Goal: Navigation & Orientation: Find specific page/section

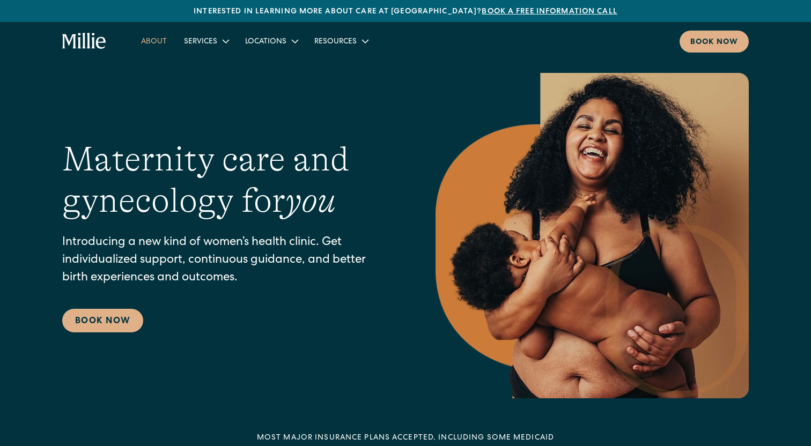
click at [151, 37] on link "About" at bounding box center [153, 41] width 43 height 18
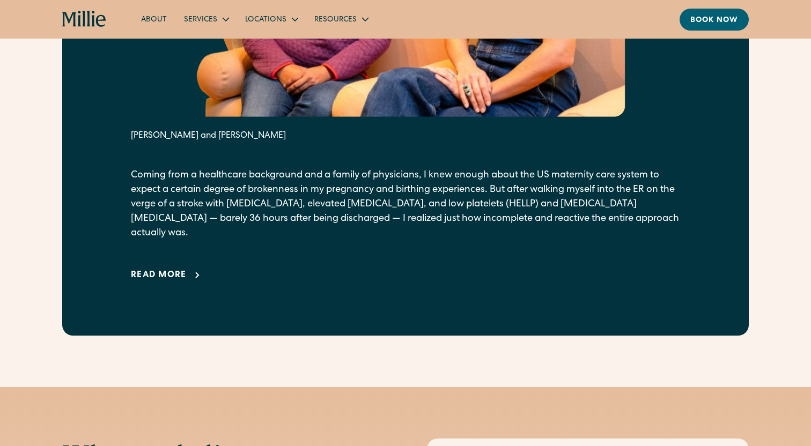
scroll to position [773, 0]
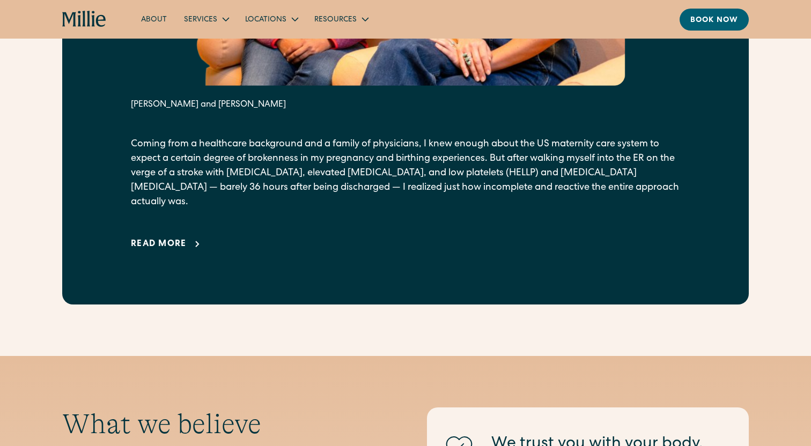
click at [155, 238] on div "Read more" at bounding box center [159, 244] width 56 height 13
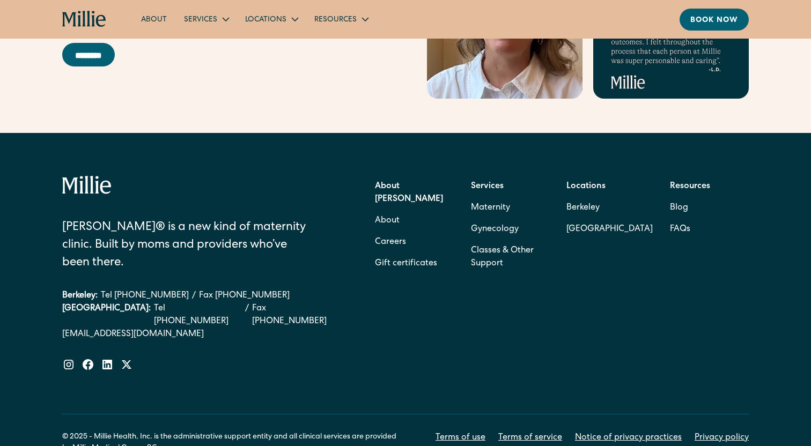
scroll to position [4551, 0]
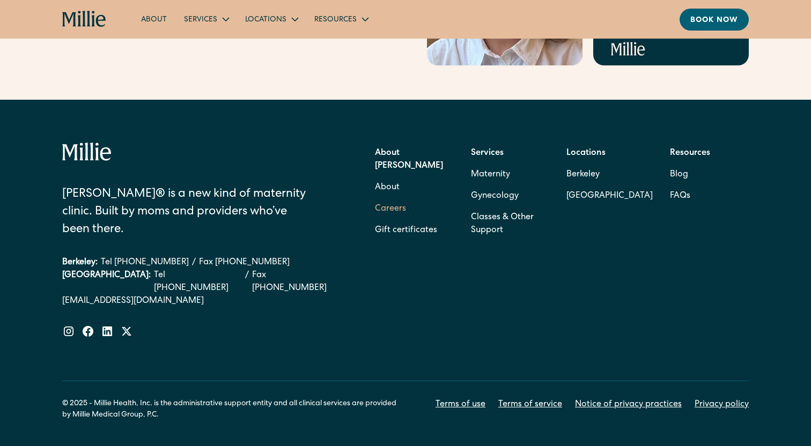
click at [390, 198] on link "Careers" at bounding box center [390, 208] width 31 height 21
